Goal: Transaction & Acquisition: Purchase product/service

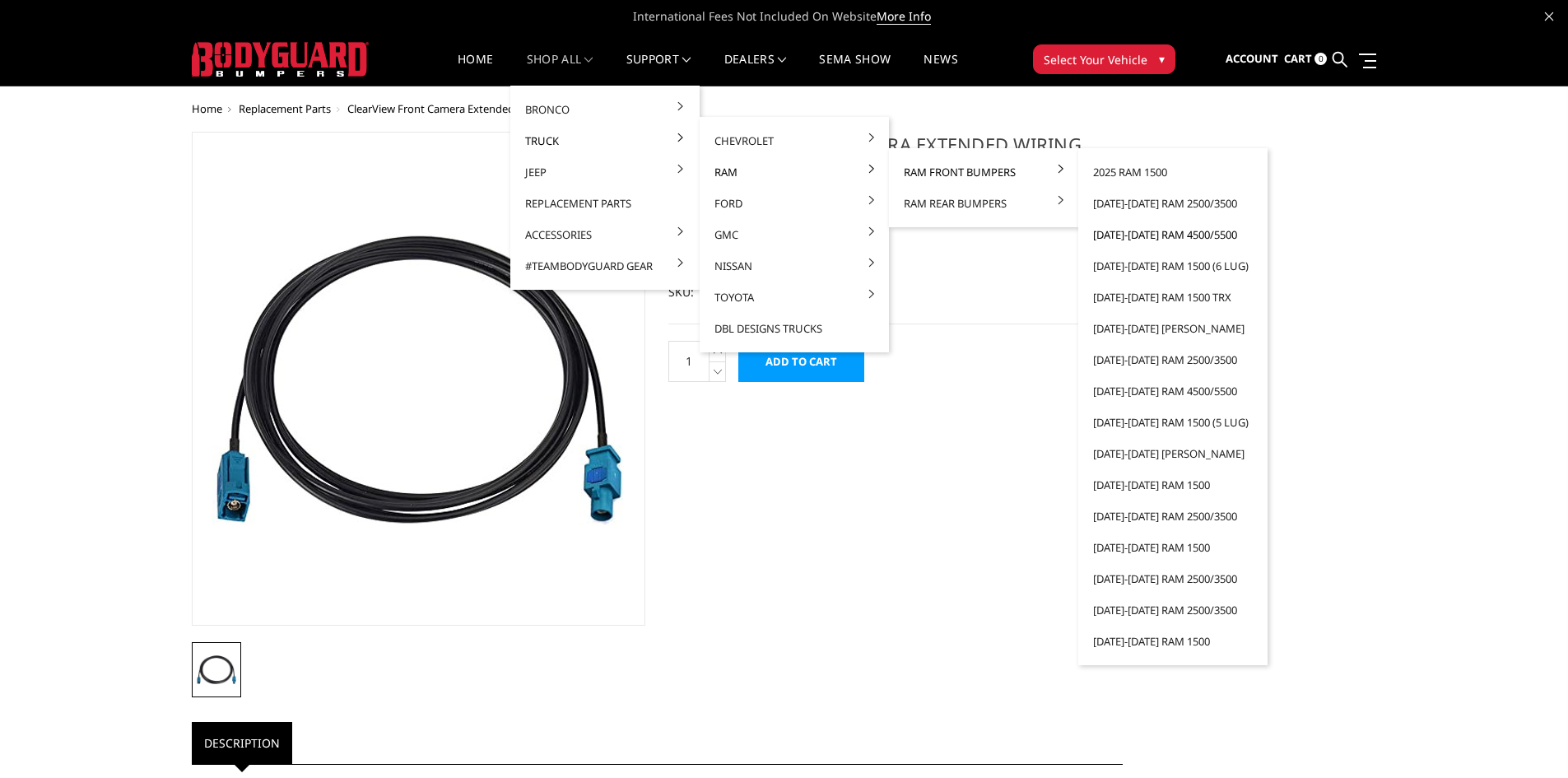
click at [1178, 230] on link "[DATE]-[DATE] Ram 4500/5500" at bounding box center [1172, 235] width 176 height 31
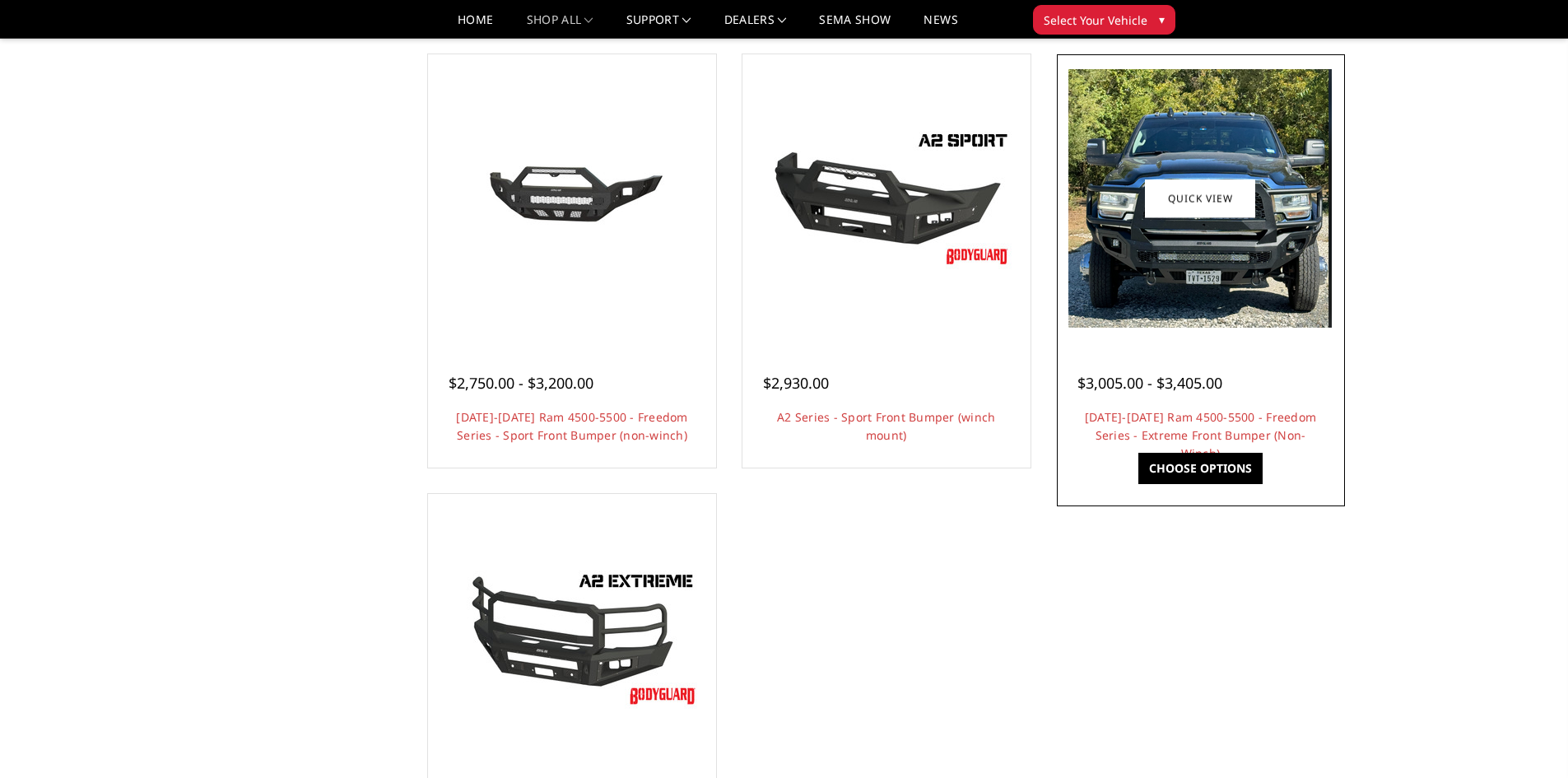
scroll to position [1070, 0]
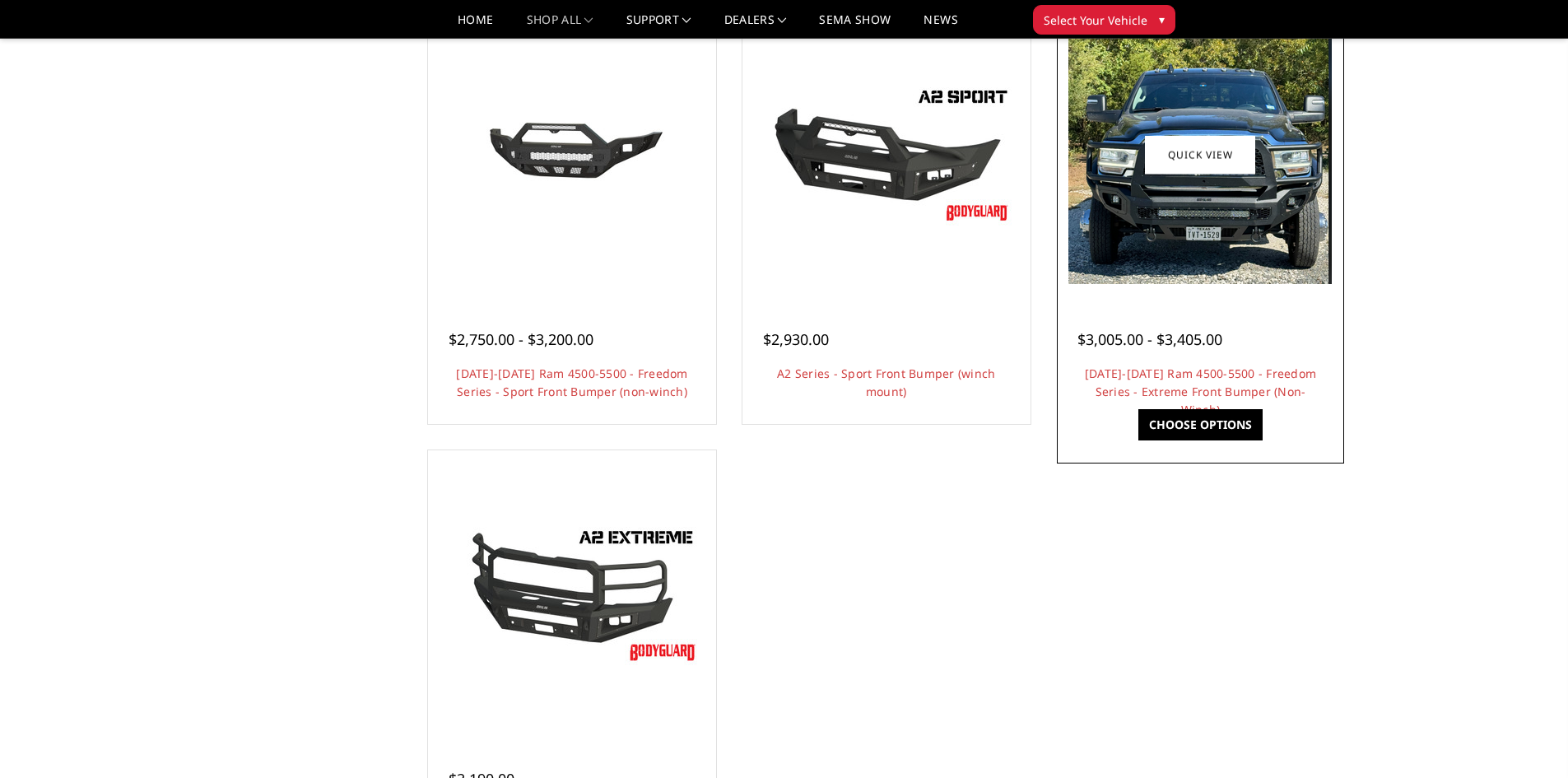
click at [1214, 266] on img at bounding box center [1200, 155] width 263 height 259
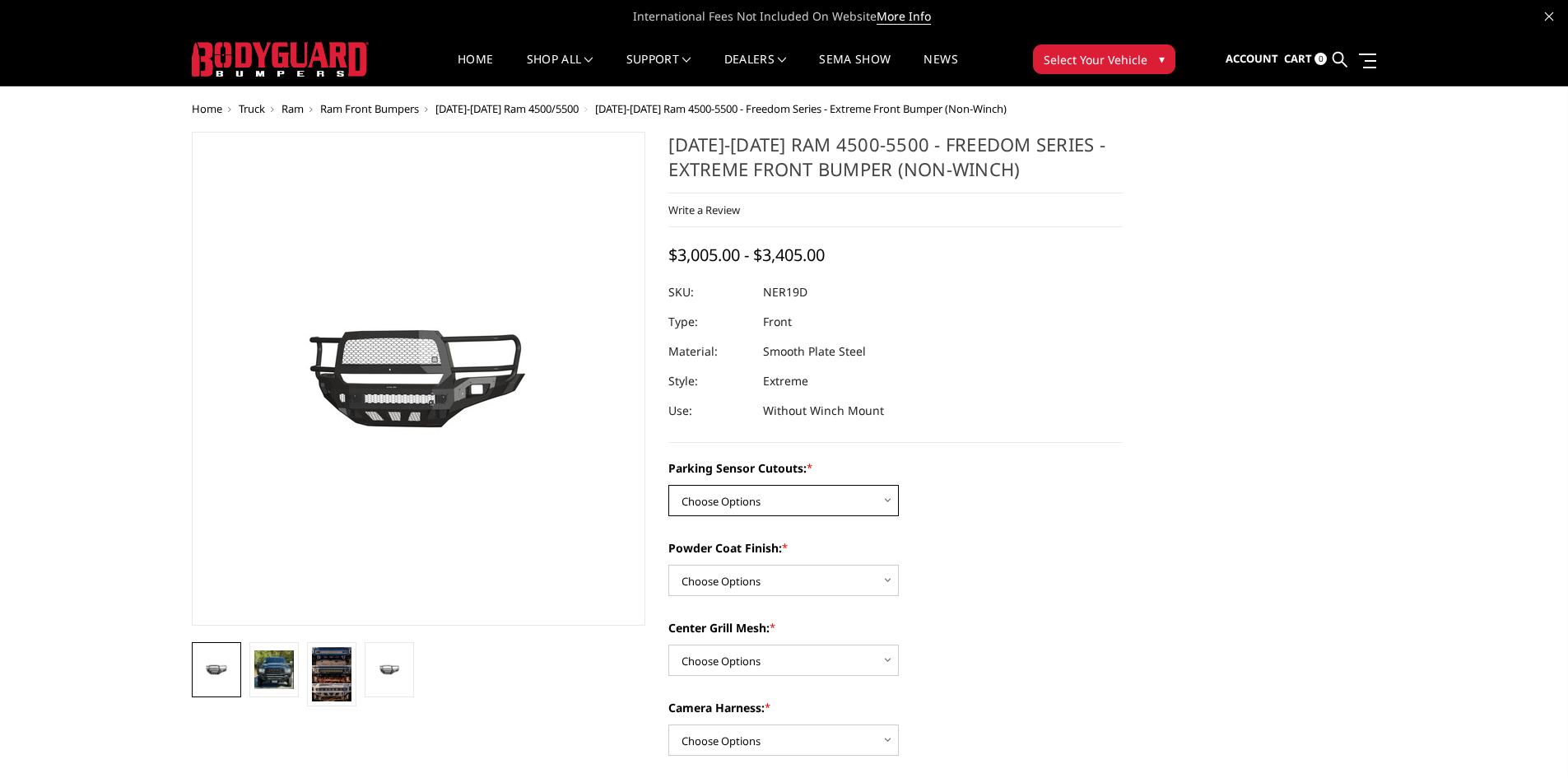
click at [878, 499] on select "Choose Options No - Without Parking Sensor Cutouts Yes - With Parking Sensor Cu…" at bounding box center [783, 501] width 230 height 31
select select "2733"
click at [668, 485] on select "Choose Options No - Without Parking Sensor Cutouts Yes - With Parking Sensor Cu…" at bounding box center [783, 501] width 230 height 31
click at [796, 586] on select "Choose Options Bare Metal Texture Black Powder Coat" at bounding box center [783, 581] width 230 height 31
select select "2734"
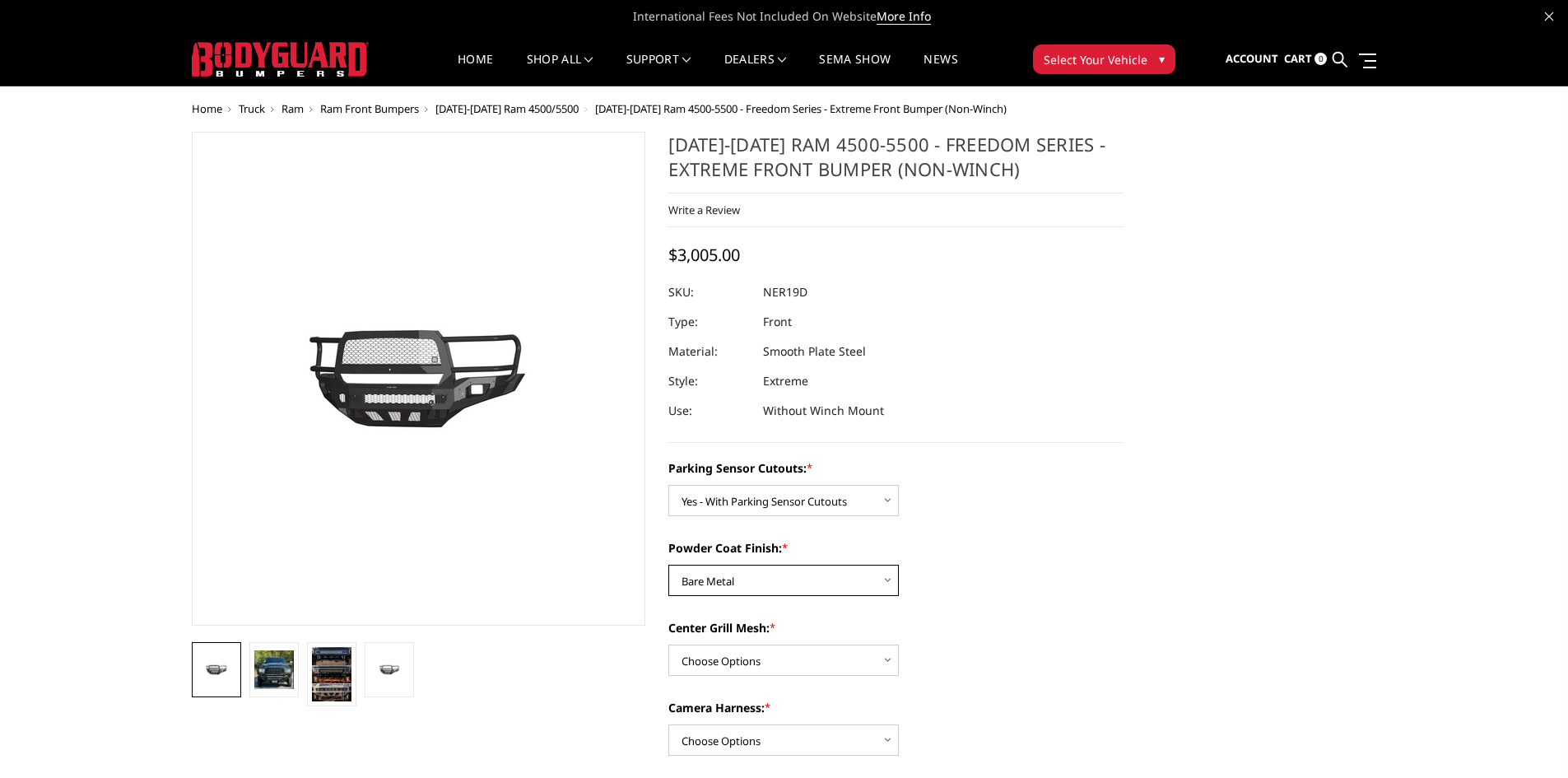
click at [668, 565] on select "Choose Options Bare Metal Texture Black Powder Coat" at bounding box center [783, 581] width 230 height 31
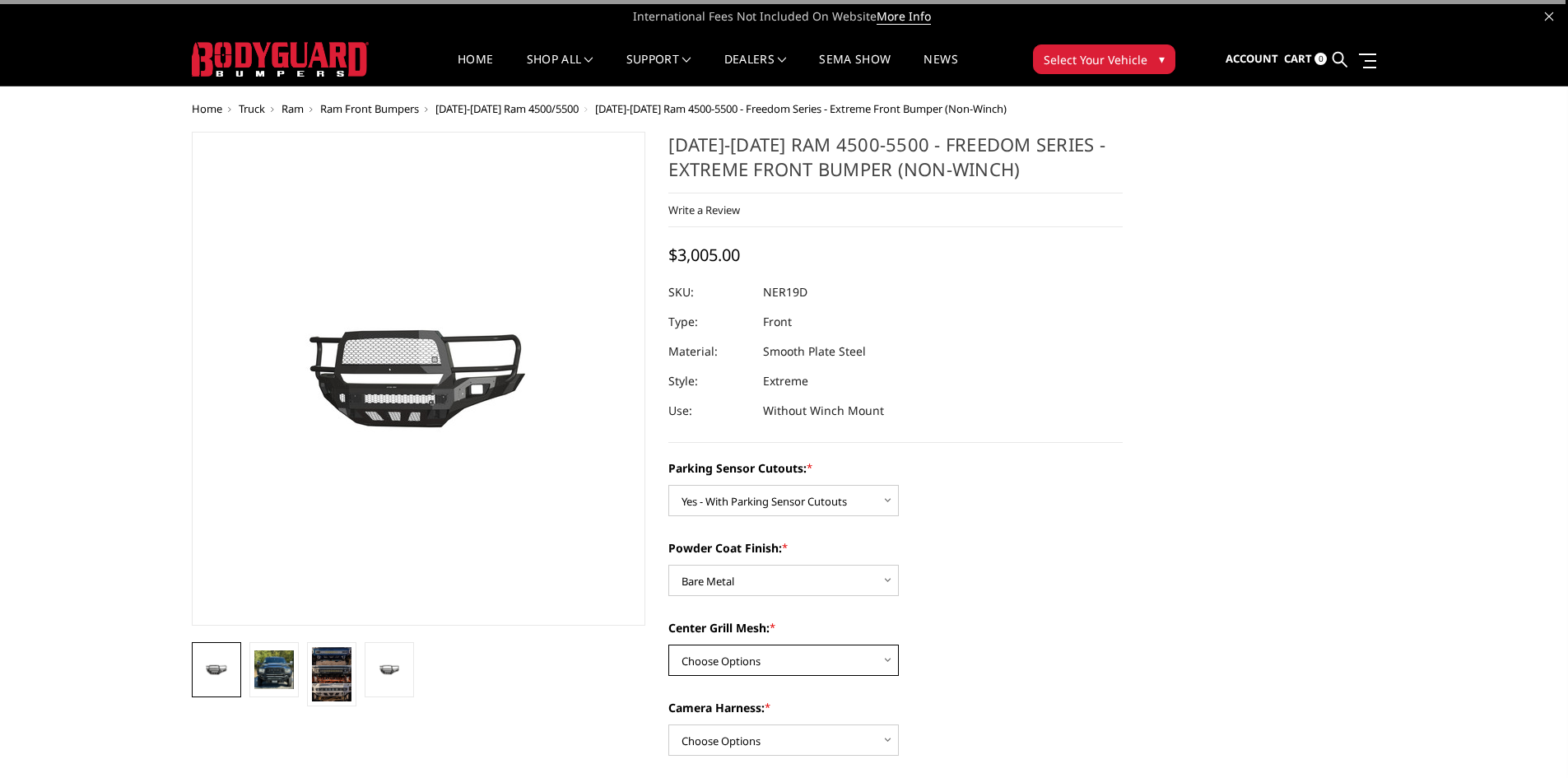
click at [768, 666] on select "Choose Options With Center Grill Mesh Without Center Grill Mesh" at bounding box center [783, 661] width 230 height 31
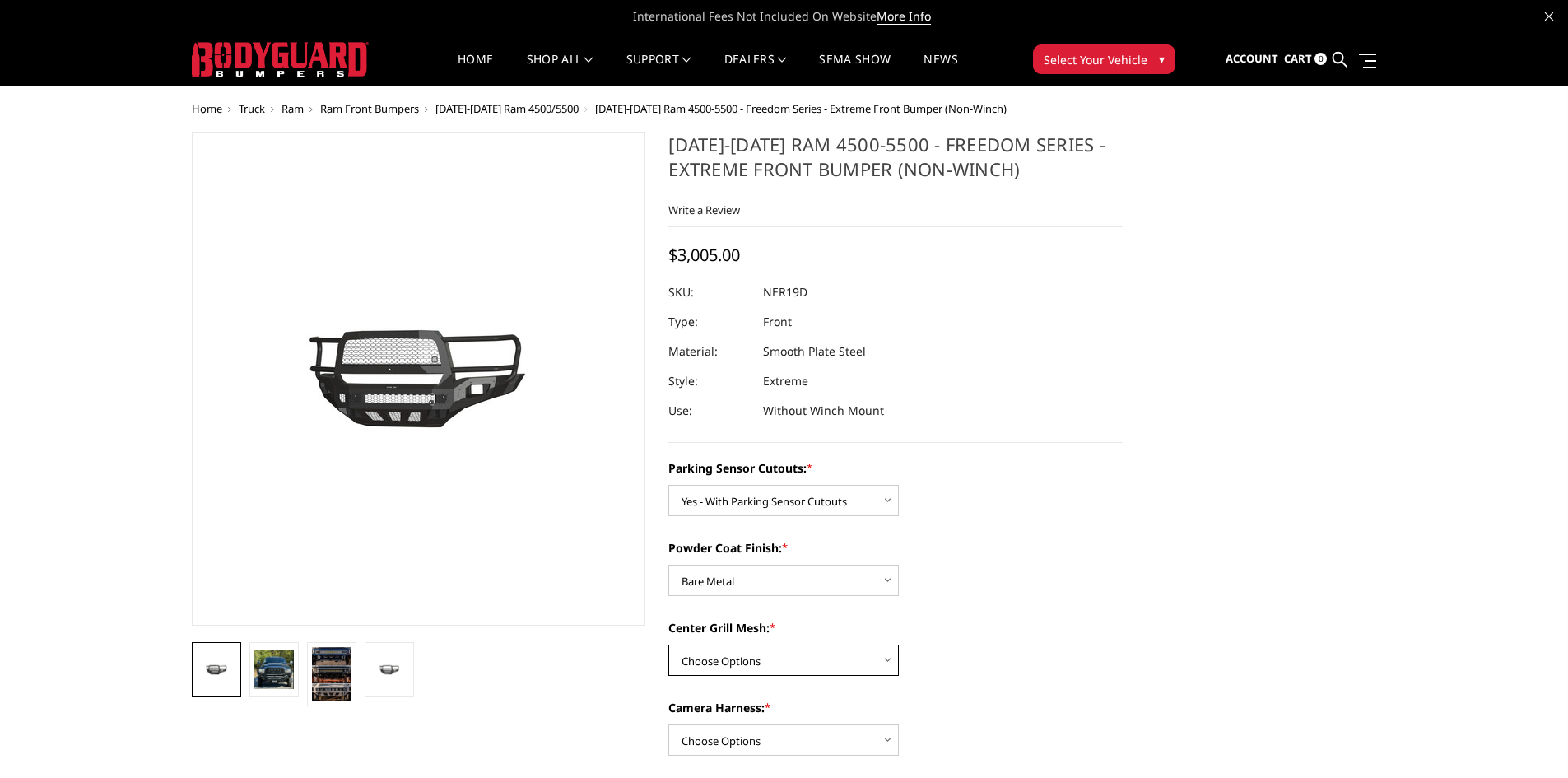
select select "2736"
click at [668, 645] on select "Choose Options With Center Grill Mesh Without Center Grill Mesh" at bounding box center [783, 661] width 230 height 31
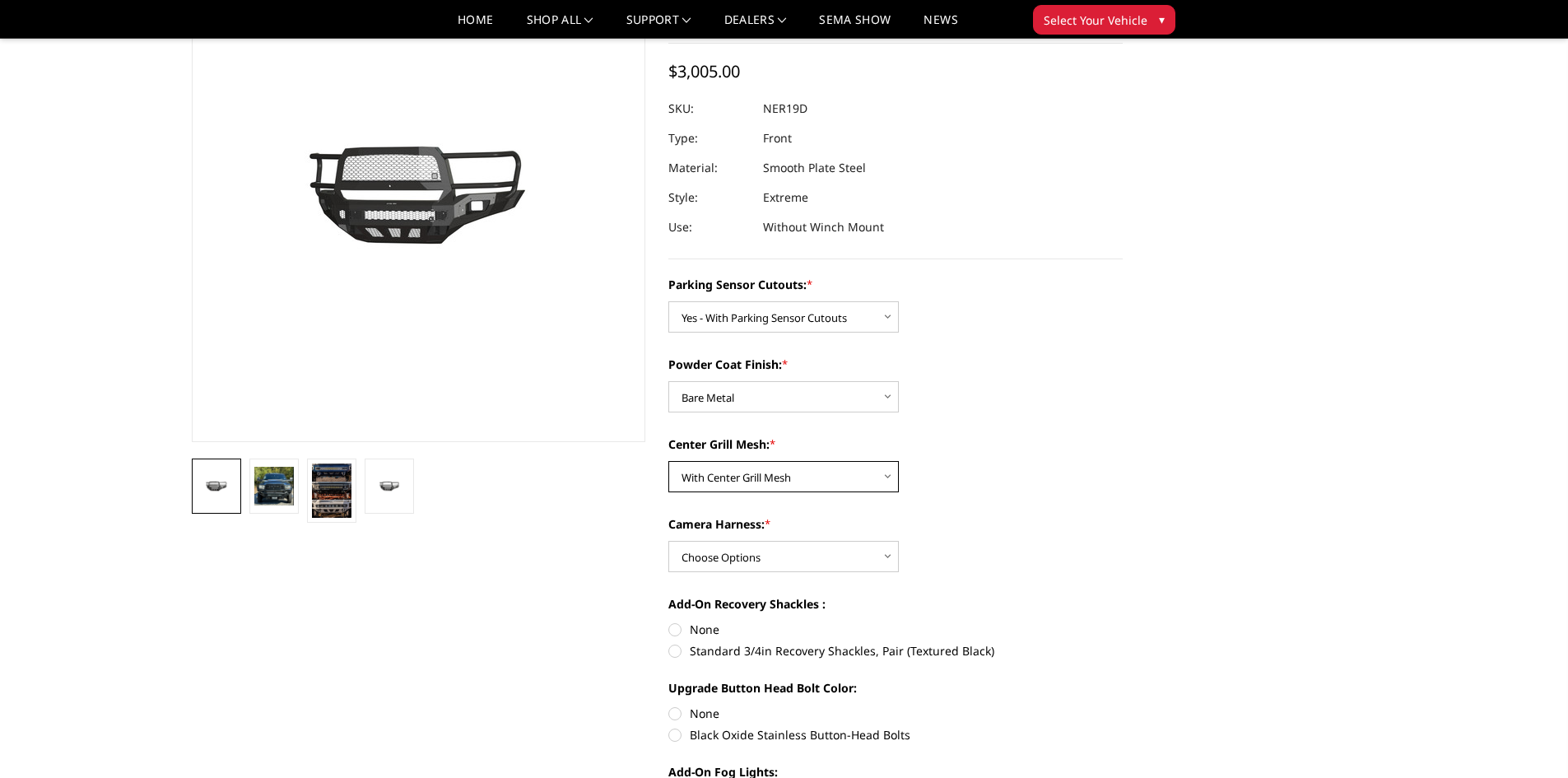
scroll to position [165, 0]
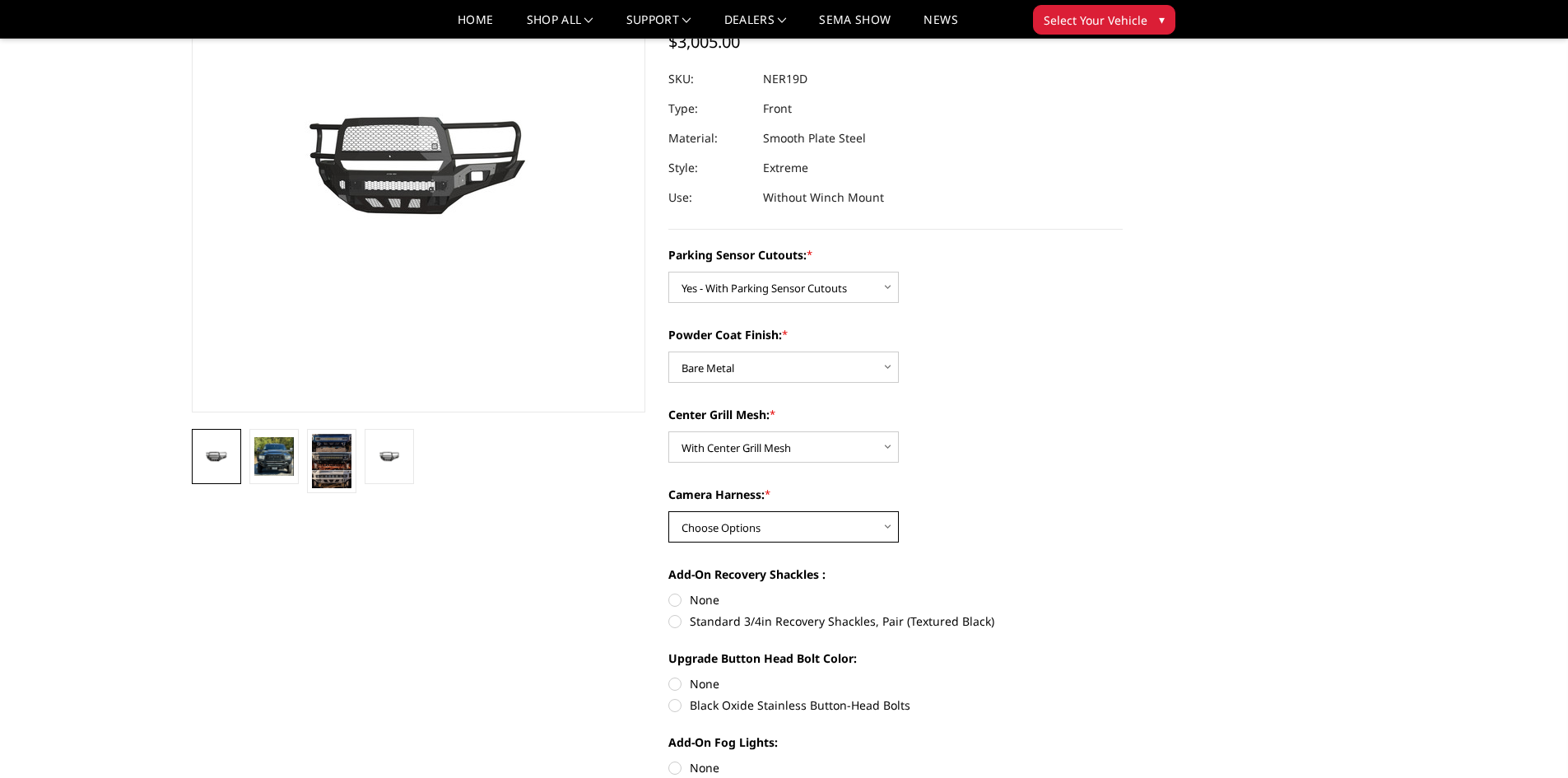
click at [759, 520] on select "Choose Options WITH Camera Harness WITHOUT Camera Harness" at bounding box center [783, 527] width 230 height 31
select select "2738"
click at [668, 512] on select "Choose Options WITH Camera Harness WITHOUT Camera Harness" at bounding box center [783, 527] width 230 height 31
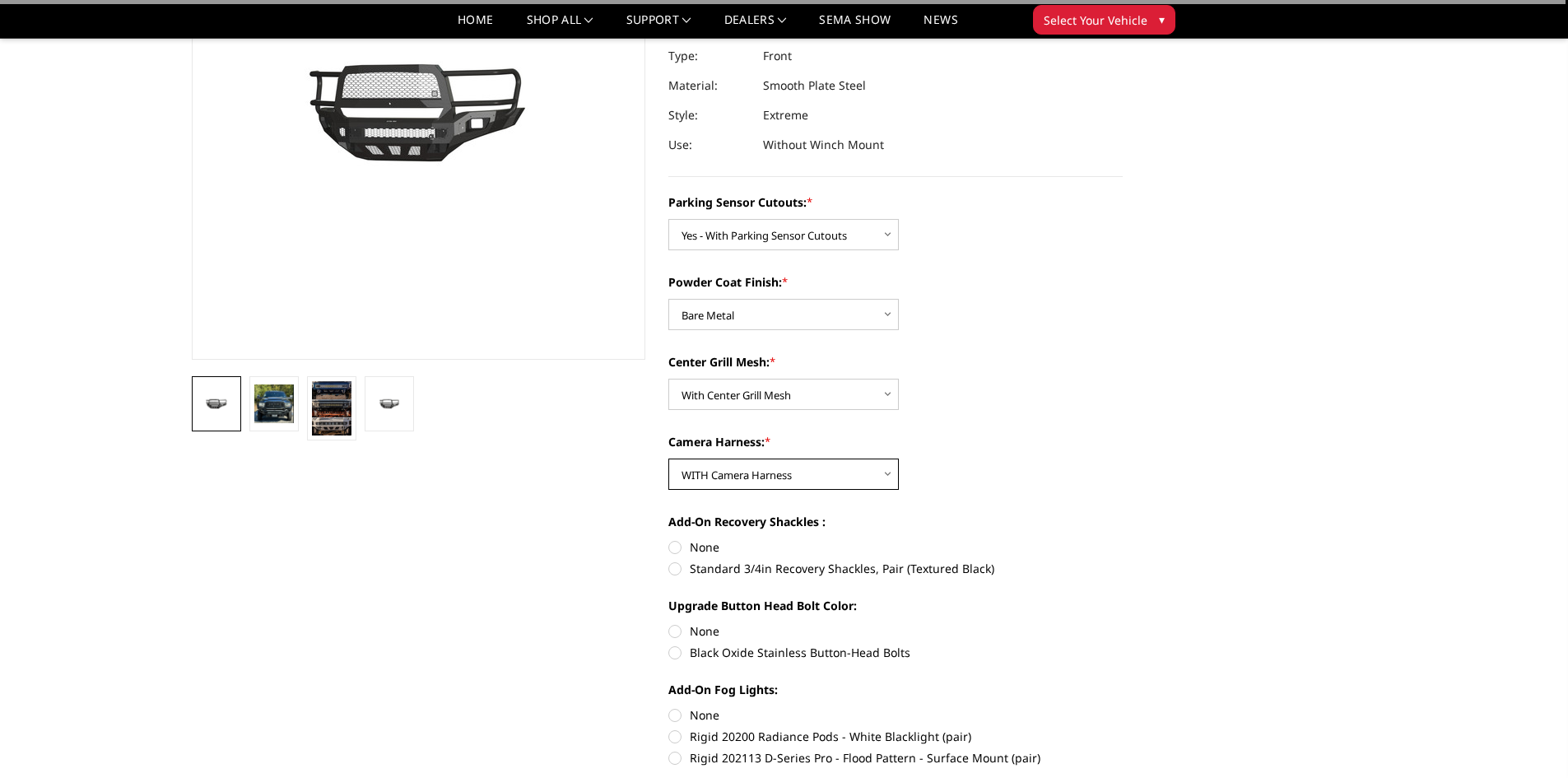
scroll to position [247, 0]
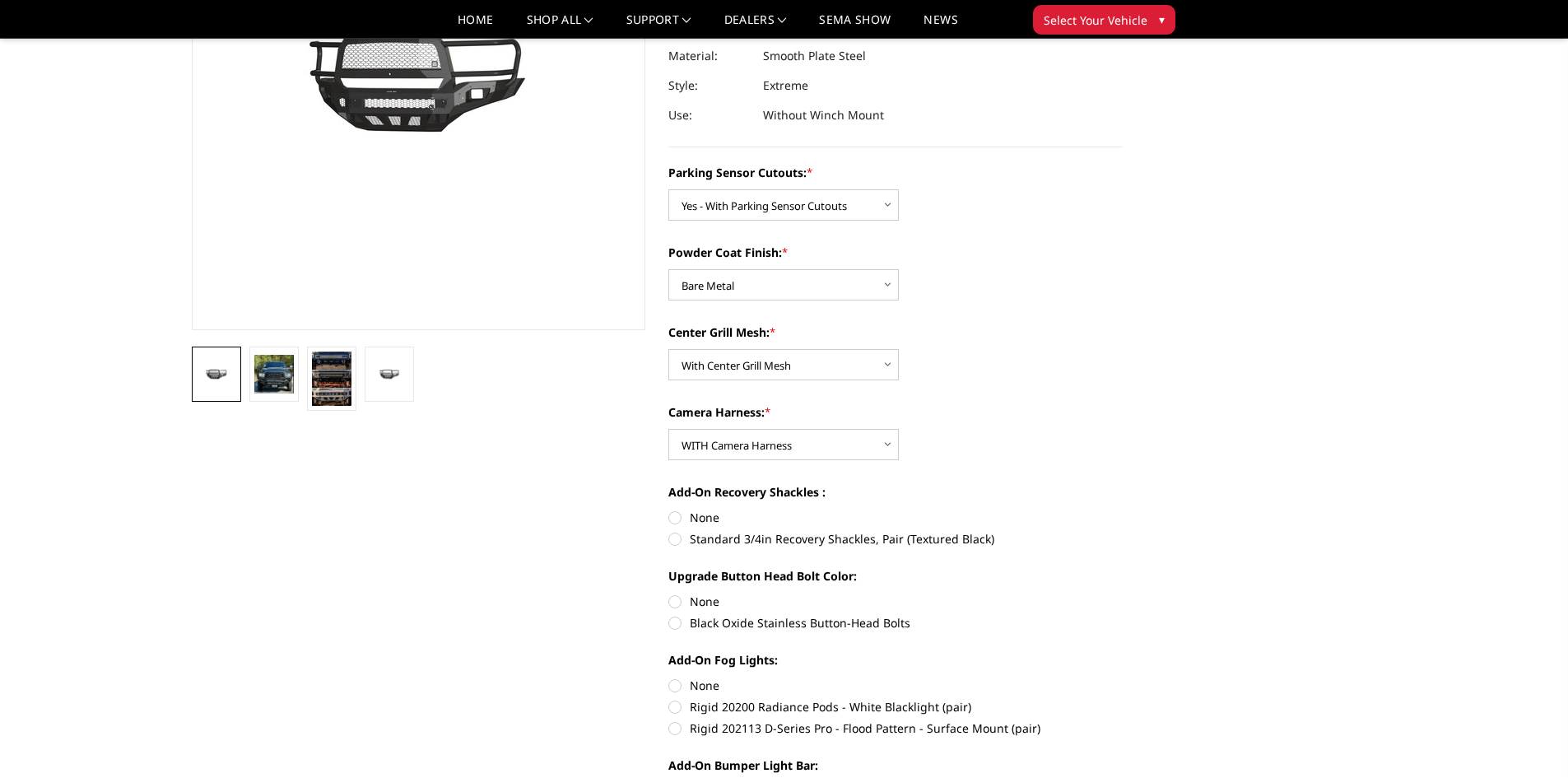
click at [676, 542] on label "Standard 3/4in Recovery Shackles, Pair (Textured Black)" at bounding box center [895, 538] width 454 height 18
click at [1123, 510] on input "Standard 3/4in Recovery Shackles, Pair (Textured Black)" at bounding box center [1123, 509] width 1 height 1
radio input "true"
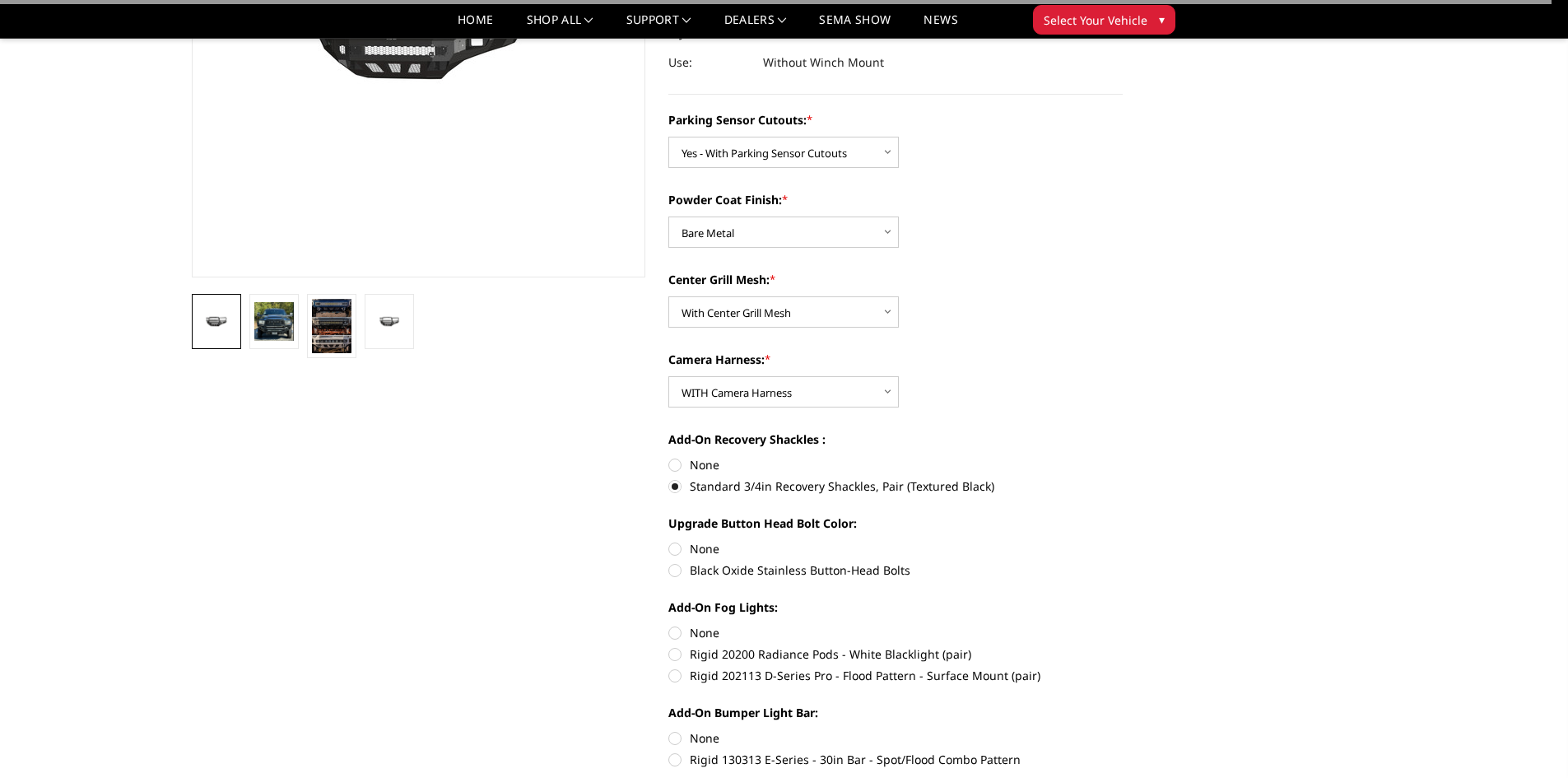
scroll to position [329, 0]
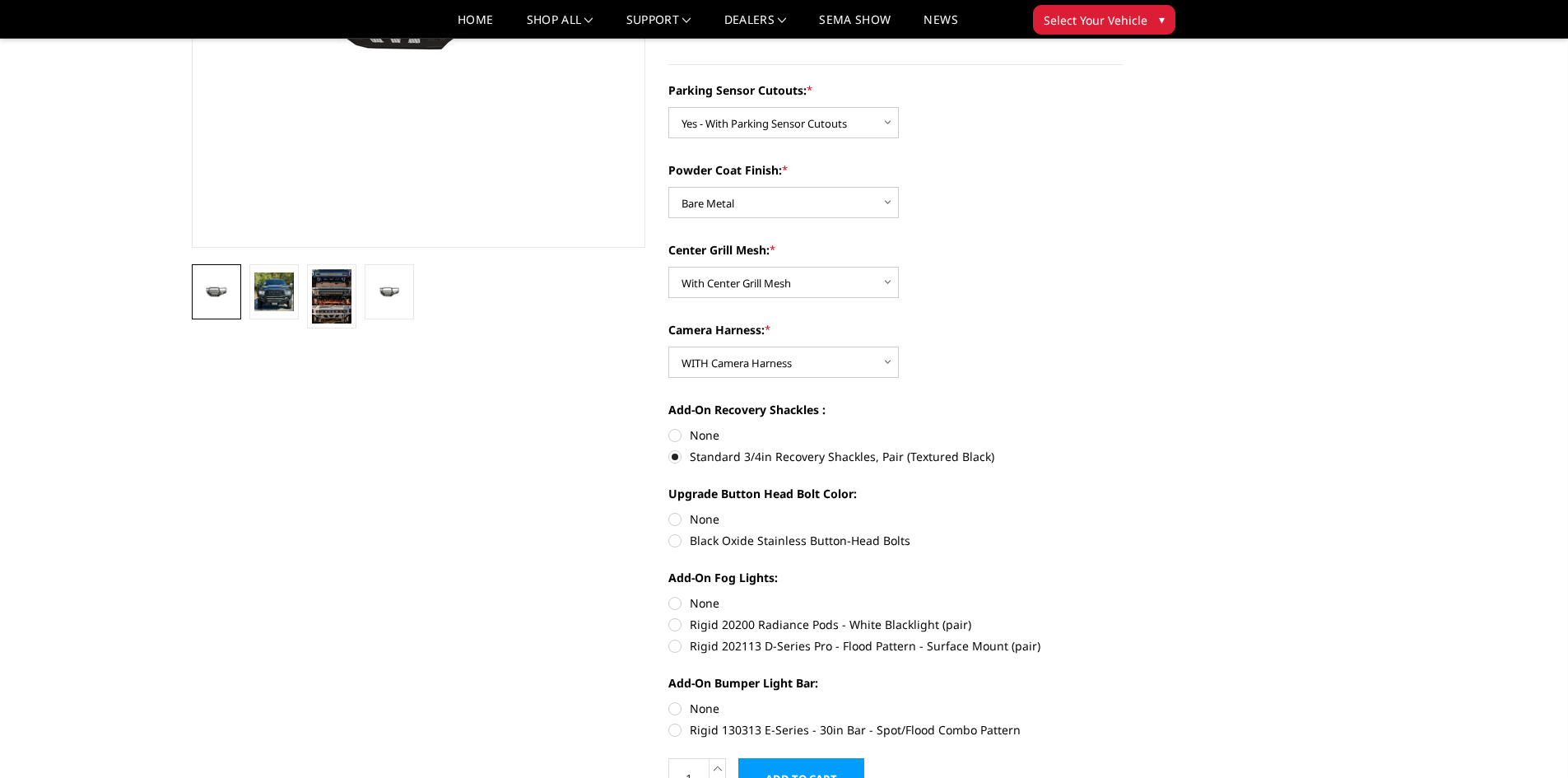
click at [673, 517] on label "None" at bounding box center [895, 519] width 454 height 18
click at [669, 512] on input "None" at bounding box center [668, 511] width 1 height 1
radio input "true"
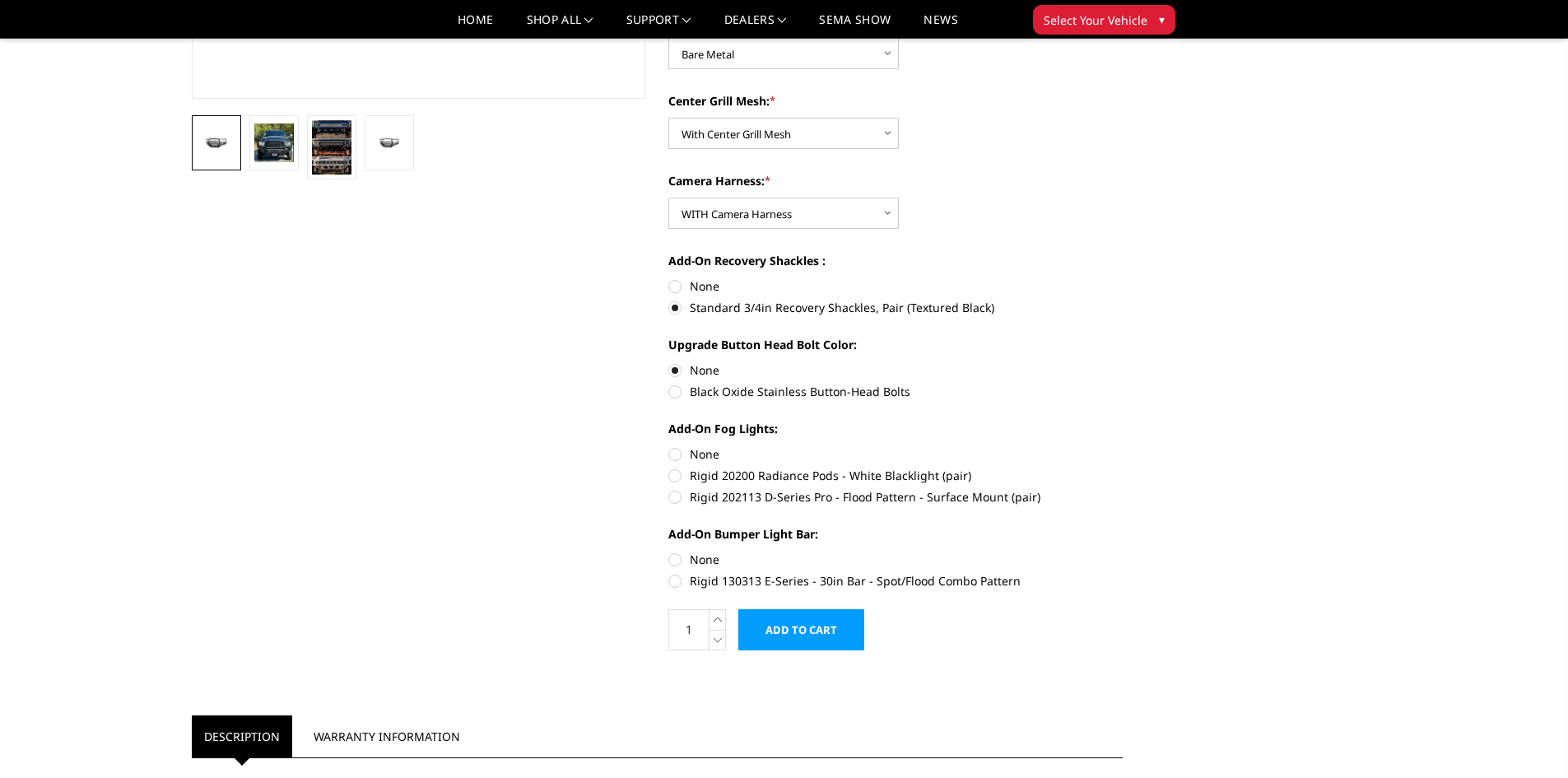
scroll to position [494, 0]
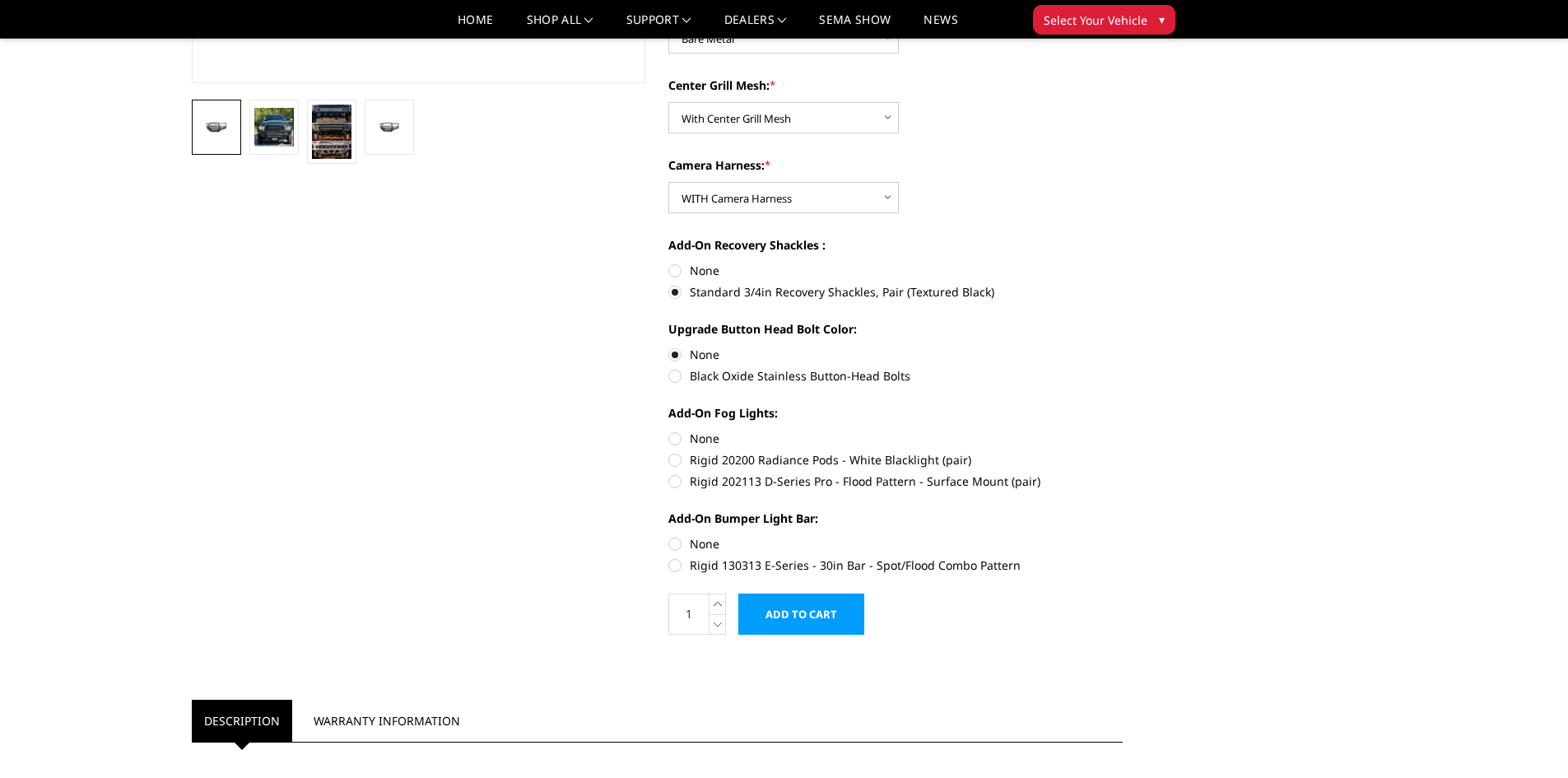
click at [678, 442] on label "None" at bounding box center [895, 438] width 454 height 18
click at [669, 430] on input "None" at bounding box center [668, 430] width 1 height 1
radio input "true"
click at [681, 543] on label "None" at bounding box center [895, 544] width 454 height 18
click at [669, 536] on input "None" at bounding box center [668, 536] width 1 height 1
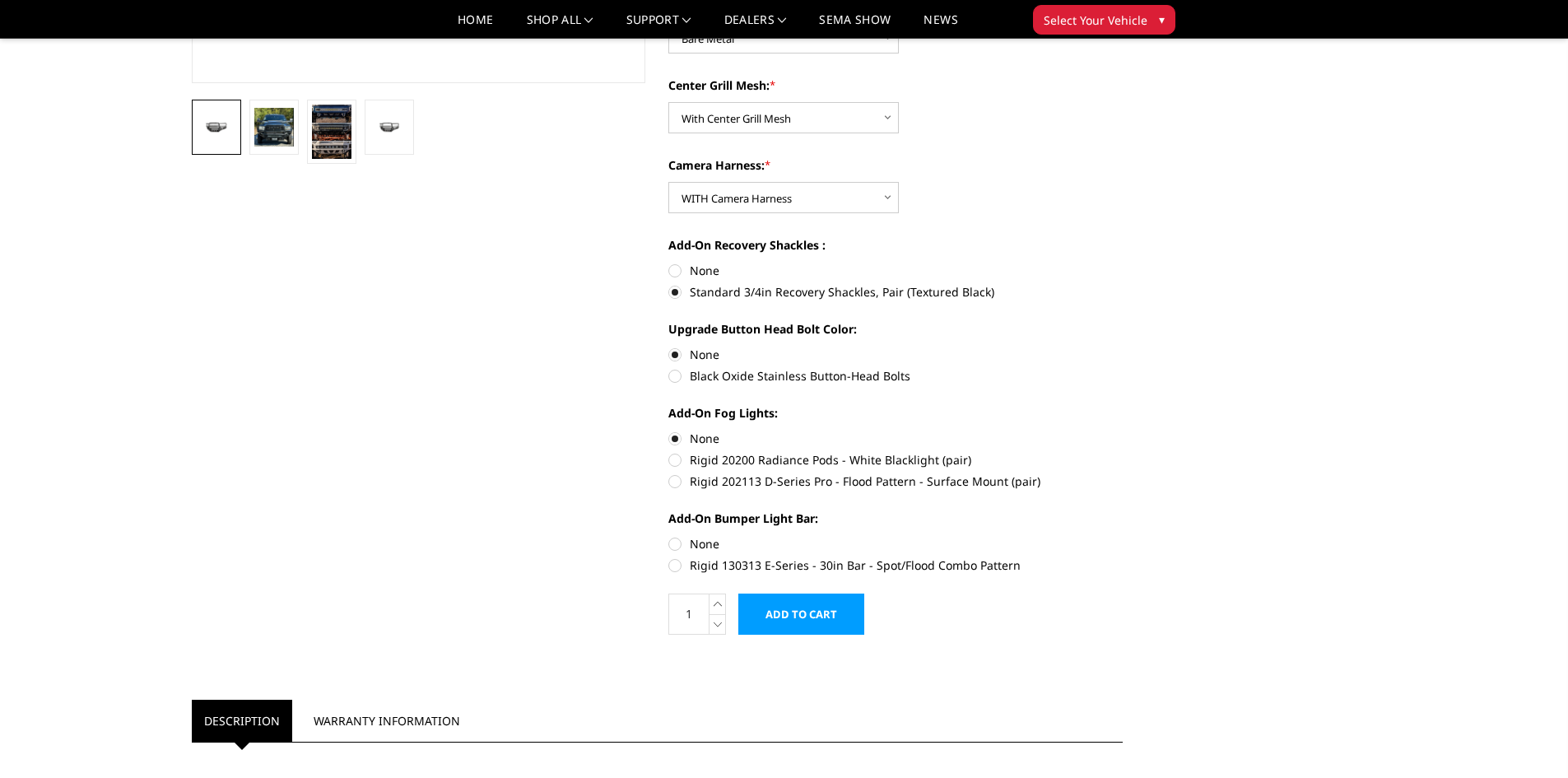
radio input "true"
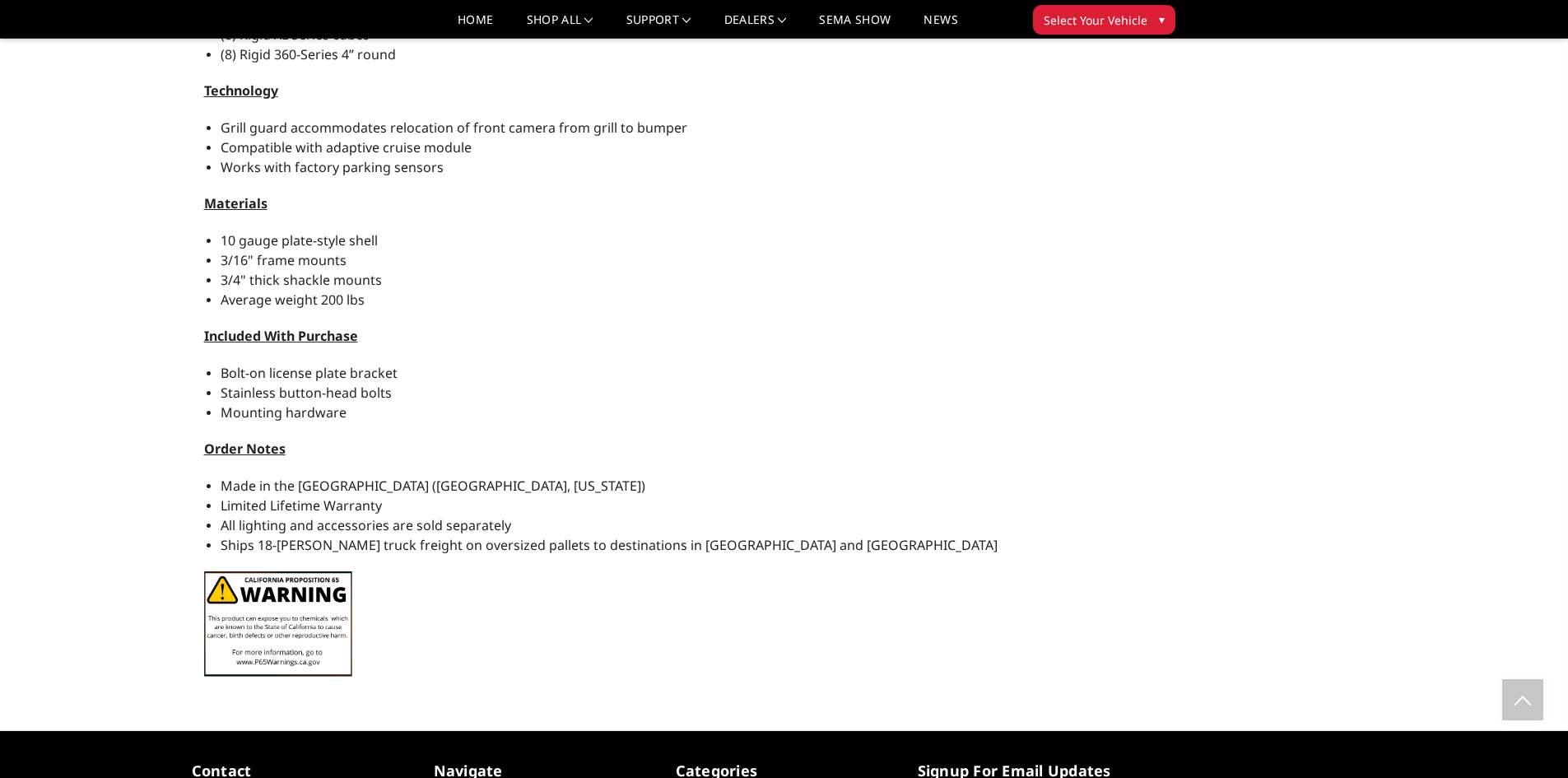
scroll to position [1647, 0]
